Goal: Information Seeking & Learning: Learn about a topic

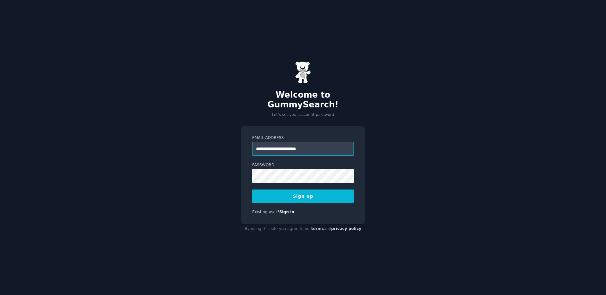
type input "**********"
click at [292, 189] on button "Sign up" at bounding box center [303, 195] width 102 height 13
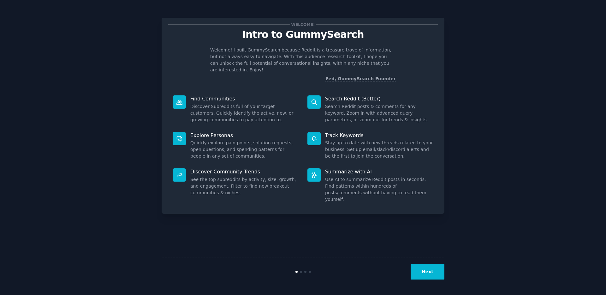
click at [350, 103] on dd "Search Reddit posts & comments for any keyword. Zoom in with advanced query par…" at bounding box center [379, 113] width 108 height 20
click at [347, 91] on div "Search Reddit (Better) Search Reddit posts & comments for any keyword. Zoom in …" at bounding box center [370, 109] width 135 height 37
drag, startPoint x: 346, startPoint y: 92, endPoint x: 316, endPoint y: 95, distance: 29.4
click at [346, 95] on p "Search Reddit (Better)" at bounding box center [379, 98] width 108 height 7
click at [313, 99] on icon at bounding box center [314, 102] width 7 height 7
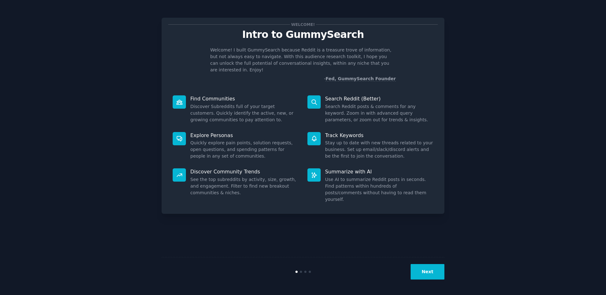
click at [422, 273] on button "Next" at bounding box center [428, 271] width 34 height 15
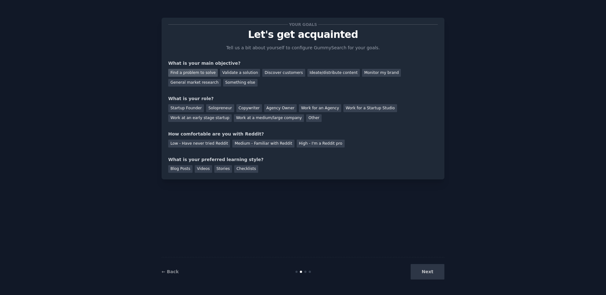
click at [204, 72] on div "Find a problem to solve" at bounding box center [193, 73] width 50 height 8
click at [316, 74] on div "Ideate/distribute content" at bounding box center [333, 73] width 52 height 8
click at [193, 73] on div "Find a problem to solve" at bounding box center [193, 73] width 50 height 8
click at [308, 71] on div "Ideate/distribute content" at bounding box center [333, 73] width 52 height 8
click at [218, 106] on div "Solopreneur" at bounding box center [220, 108] width 28 height 8
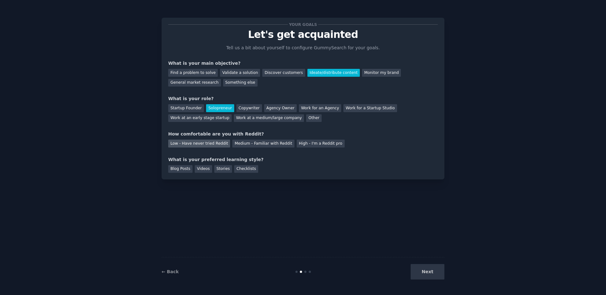
click at [212, 144] on div "Low - Have never tried Reddit" at bounding box center [199, 143] width 62 height 8
click at [189, 170] on div "Blog Posts" at bounding box center [180, 169] width 24 height 8
click at [269, 171] on div "Blog Posts Videos Stories Checklists" at bounding box center [303, 168] width 270 height 10
click at [241, 169] on div "Checklists" at bounding box center [246, 169] width 24 height 8
click at [180, 168] on div "Blog Posts" at bounding box center [180, 169] width 24 height 8
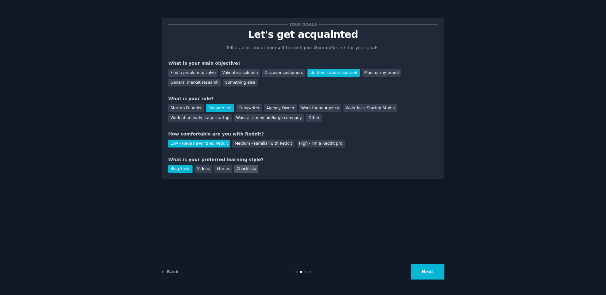
click at [253, 170] on div "Checklists" at bounding box center [246, 169] width 24 height 8
click at [423, 273] on button "Next" at bounding box center [428, 271] width 34 height 15
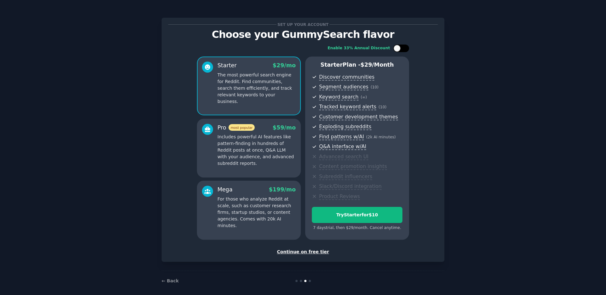
click at [396, 47] on div at bounding box center [397, 48] width 7 height 7
click at [270, 149] on p "Includes powerful AI features like pattern-finding in hundreds of Reddit posts …" at bounding box center [256, 149] width 78 height 33
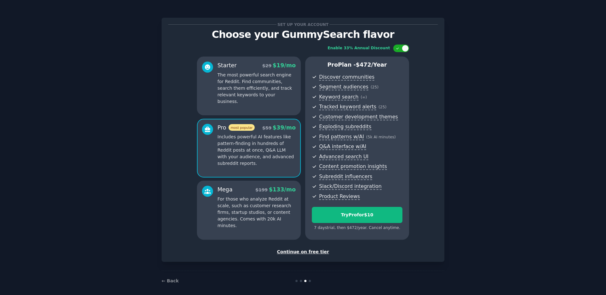
click at [272, 105] on div "Starter $ 29 $ 19 /mo The most powerful search engine for Reddit. Find communit…" at bounding box center [249, 85] width 104 height 59
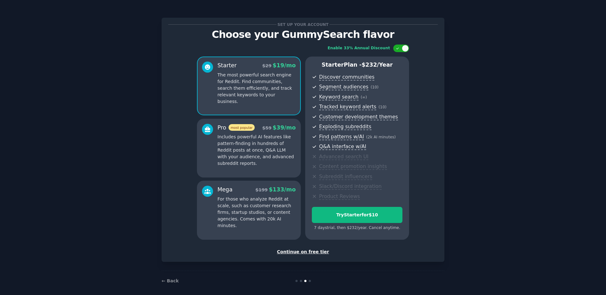
click at [268, 142] on p "Includes powerful AI features like pattern-finding in hundreds of Reddit posts …" at bounding box center [256, 149] width 78 height 33
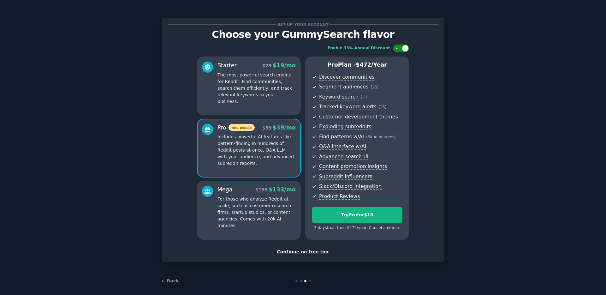
click at [404, 46] on div at bounding box center [405, 48] width 7 height 7
checkbox input "false"
click at [310, 251] on div "Continue on free tier" at bounding box center [303, 251] width 270 height 7
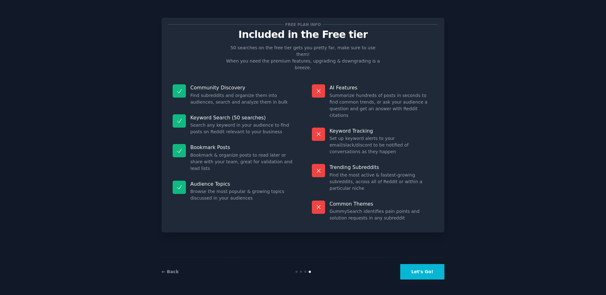
click at [406, 268] on button "Let's Go!" at bounding box center [422, 271] width 44 height 15
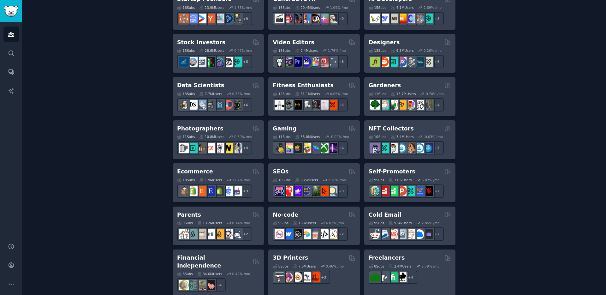
scroll to position [212, 0]
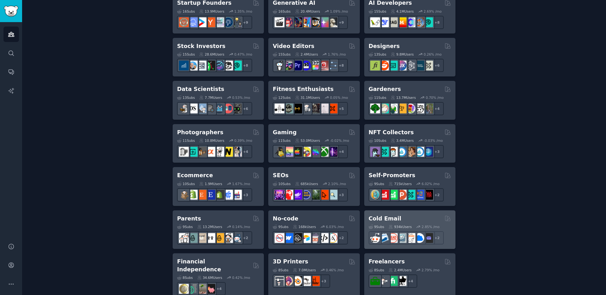
click at [405, 216] on div "Cold Email" at bounding box center [410, 219] width 82 height 8
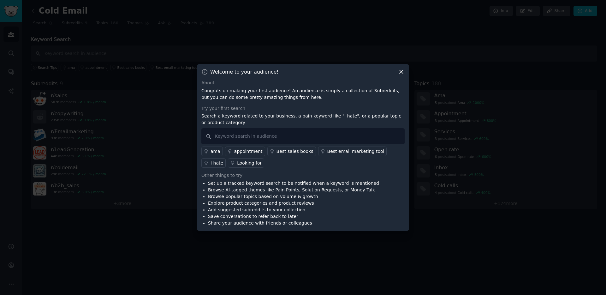
click at [402, 72] on icon at bounding box center [401, 71] width 7 height 7
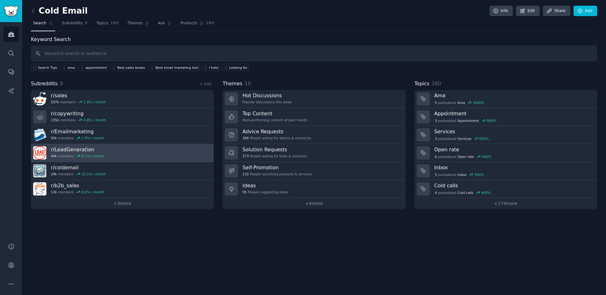
click at [79, 149] on h3 "r/ LeadGeneration" at bounding box center [77, 149] width 53 height 7
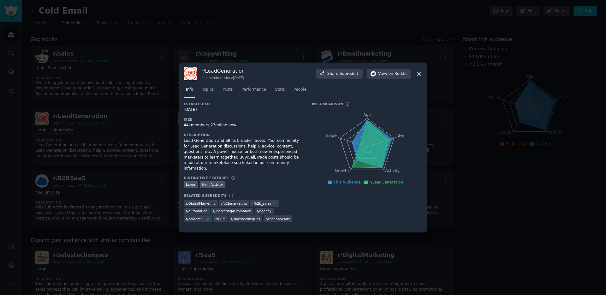
click at [418, 73] on icon at bounding box center [418, 73] width 3 height 3
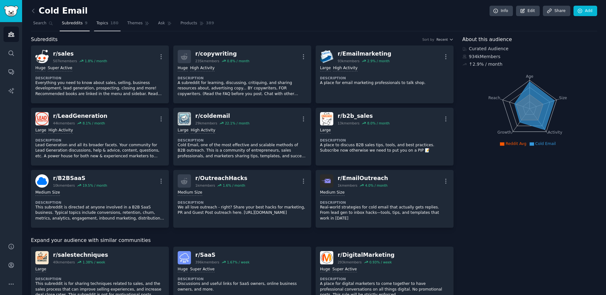
click at [100, 25] on span "Topics" at bounding box center [102, 24] width 12 height 6
